Goal: Task Accomplishment & Management: Manage account settings

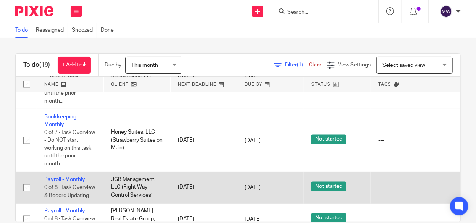
scroll to position [533, 0]
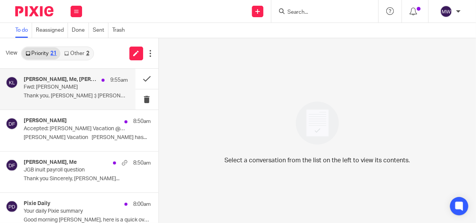
click at [76, 100] on div "[PERSON_NAME], Me, [PERSON_NAME] 9:55am Fwd: [PERSON_NAME] Thank you, [PERSON_N…" at bounding box center [76, 89] width 104 height 26
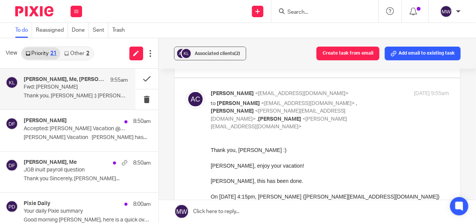
scroll to position [229, 0]
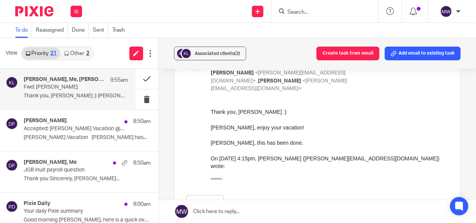
click at [219, 178] on button "button" at bounding box center [215, 181] width 11 height 6
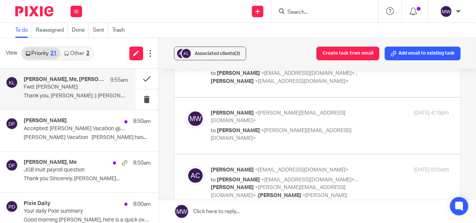
scroll to position [0, 0]
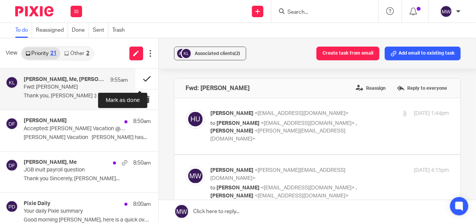
click at [140, 81] on button at bounding box center [147, 79] width 23 height 20
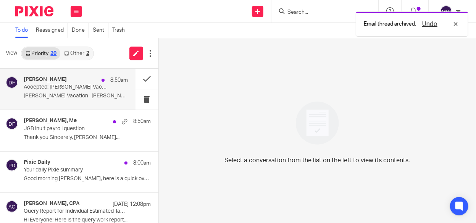
click at [79, 87] on p "Accepted: [PERSON_NAME] Vacation @ [DATE] - [DATE] ([PERSON_NAME])" at bounding box center [65, 87] width 83 height 6
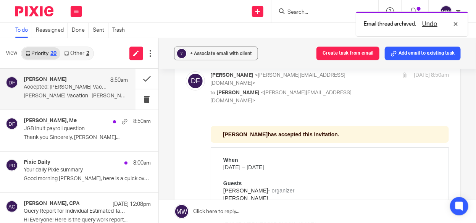
scroll to position [38, 0]
click at [141, 85] on button at bounding box center [147, 79] width 23 height 20
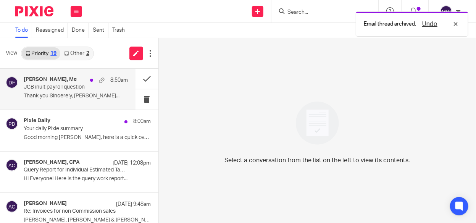
click at [49, 93] on p "Thank you Sincerely, [PERSON_NAME]..." at bounding box center [76, 96] width 104 height 6
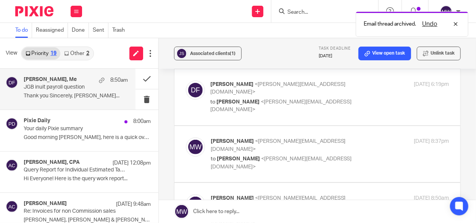
scroll to position [115, 0]
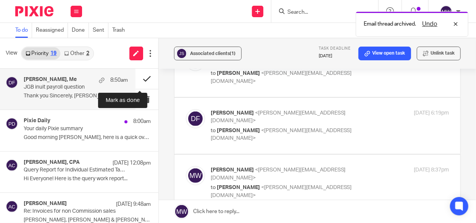
click at [136, 75] on button at bounding box center [147, 79] width 23 height 20
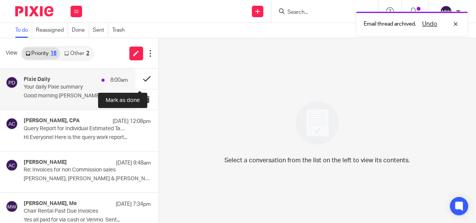
click at [142, 80] on button at bounding box center [147, 79] width 23 height 20
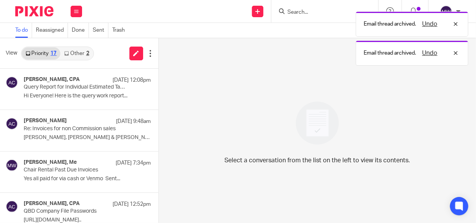
click at [85, 53] on link "Other 2" at bounding box center [76, 53] width 32 height 12
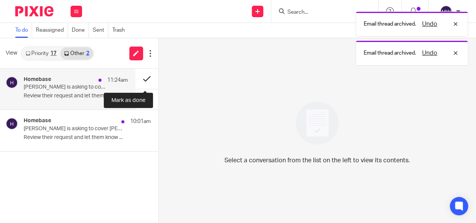
click at [142, 76] on button at bounding box center [147, 79] width 23 height 20
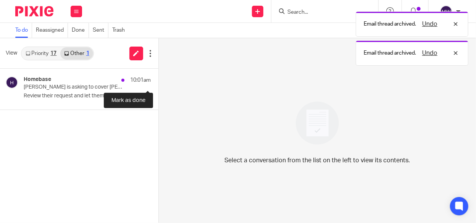
click at [158, 76] on button at bounding box center [161, 79] width 6 height 20
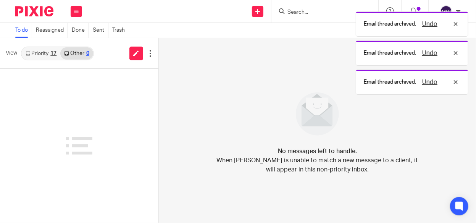
click at [49, 55] on link "Priority 17" at bounding box center [41, 53] width 39 height 12
